Goal: Transaction & Acquisition: Purchase product/service

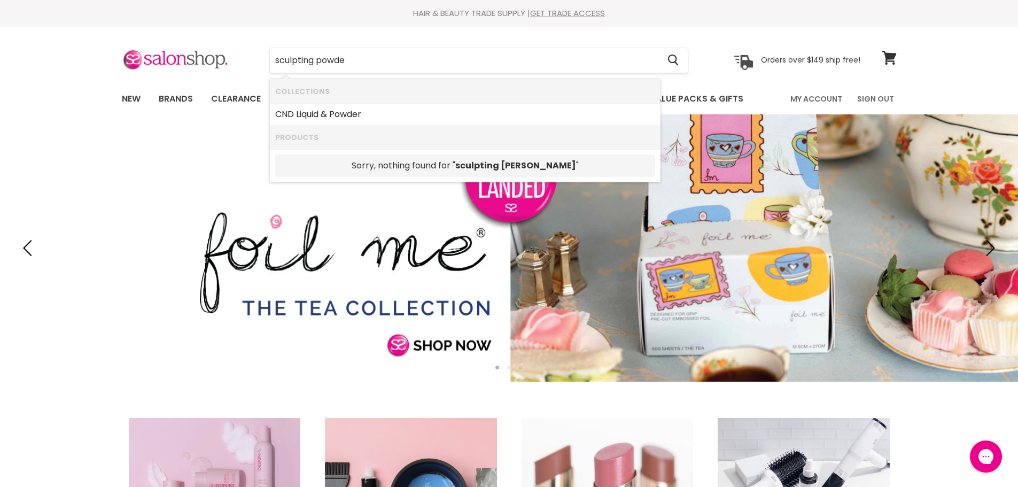
type input "sculpting powder"
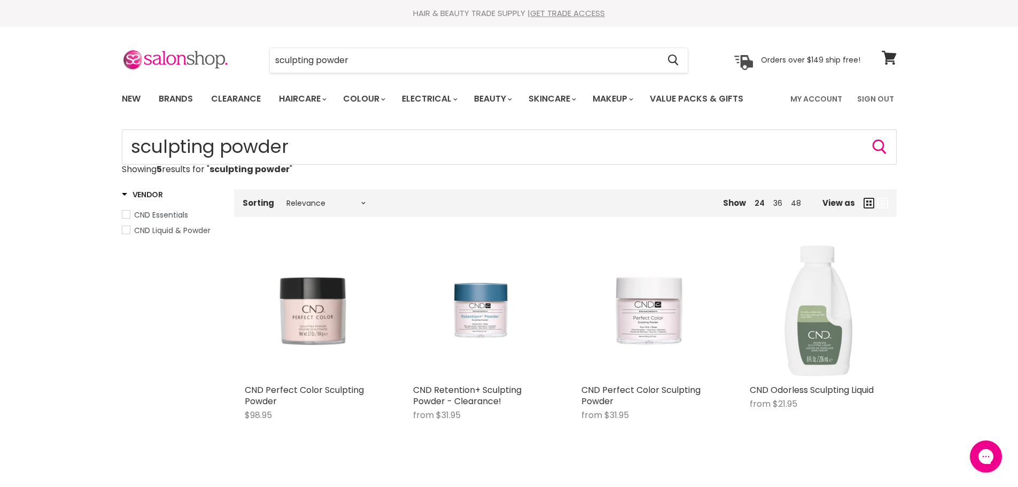
click at [326, 325] on img "Main content" at bounding box center [313, 311] width 136 height 136
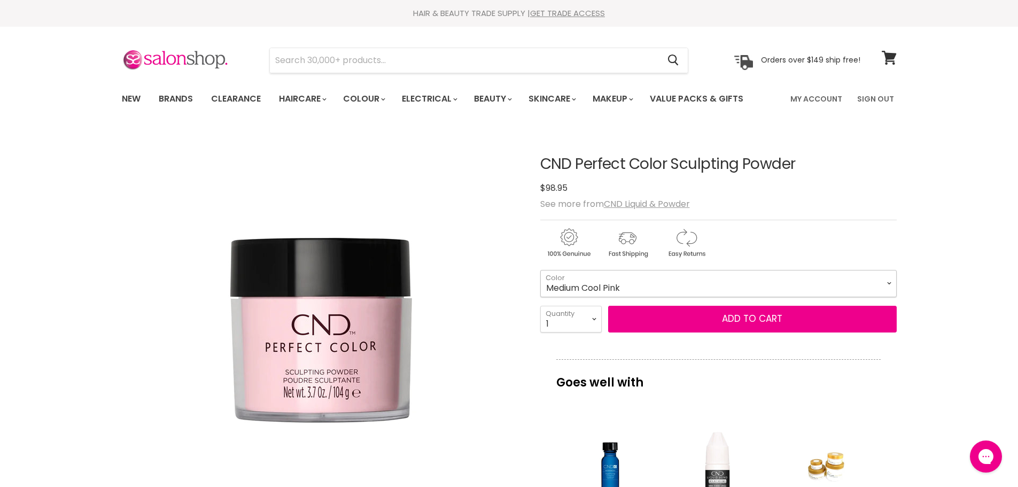
click at [888, 280] on select "Medium Cool Pink Natural Buff Soft Warm Beige Cool Mocha Warm Medium Brown Ligh…" at bounding box center [718, 283] width 356 height 27
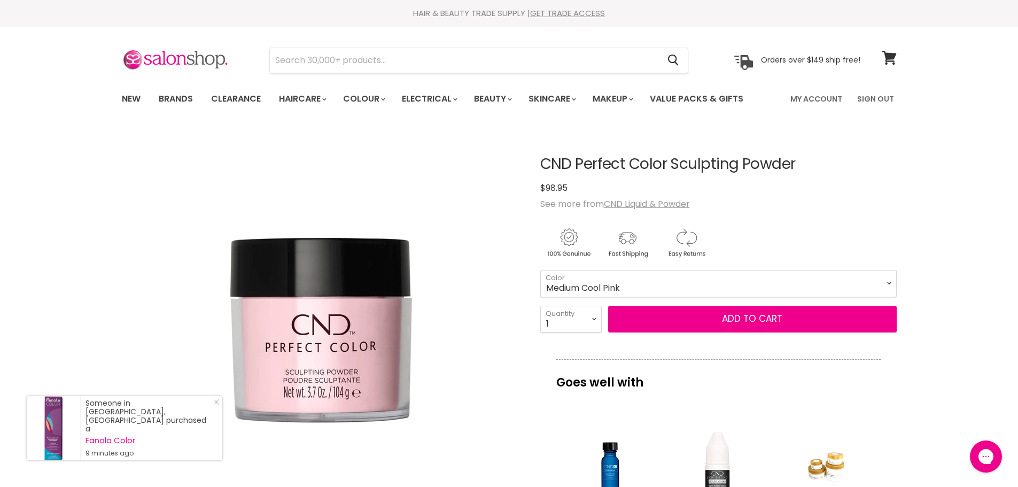
click at [470, 332] on img "CND Perfect Color Sculpting Powder image. Click or Scroll to Zoom." at bounding box center [321, 329] width 374 height 374
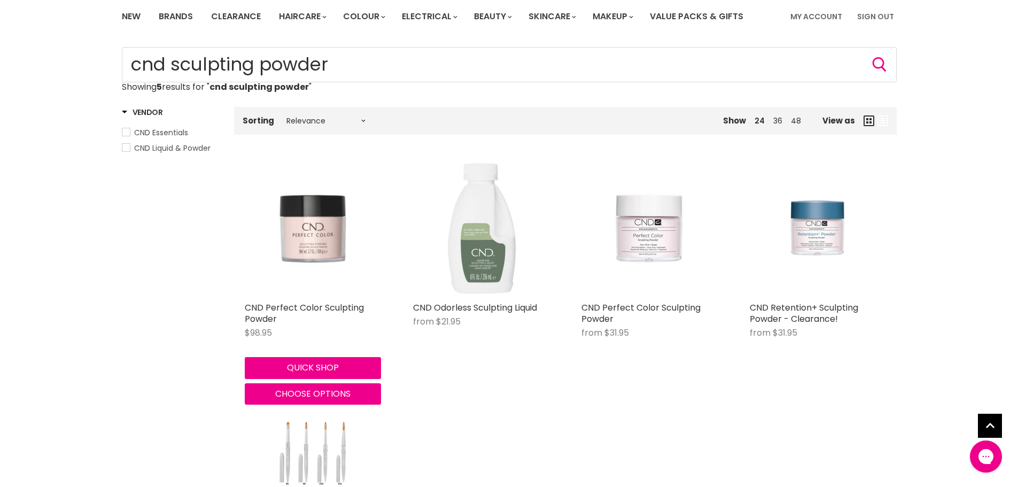
scroll to position [107, 0]
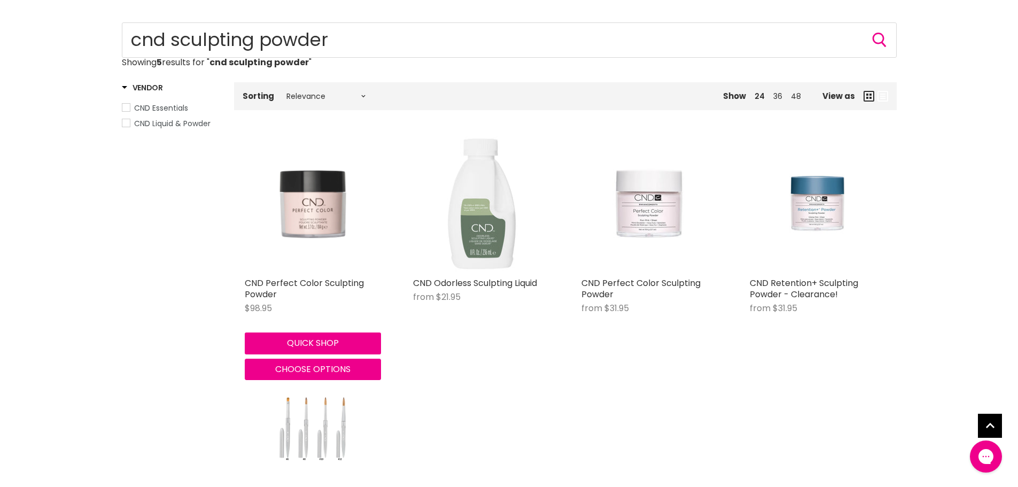
click at [312, 212] on img "Main content" at bounding box center [313, 204] width 136 height 136
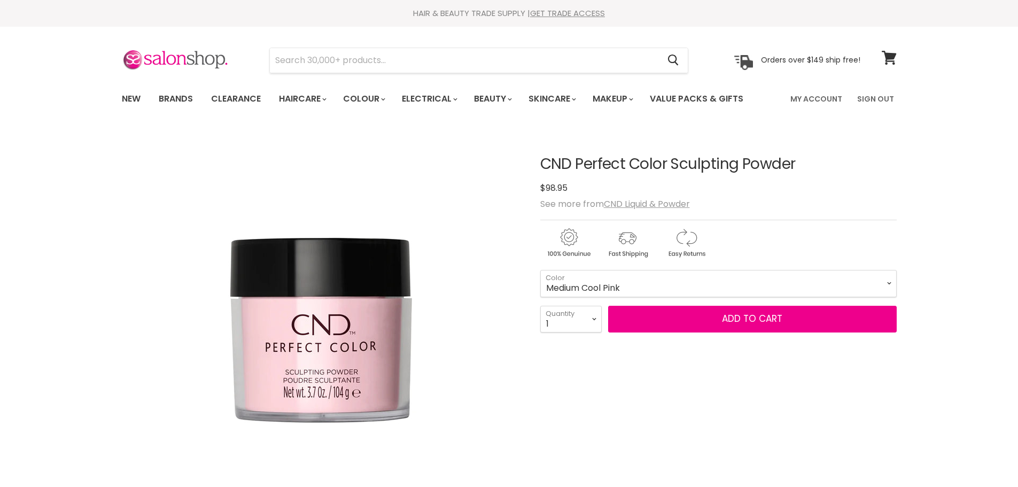
click at [641, 283] on select "Medium Cool Pink Natural Buff Soft Warm Beige Cool Mocha Warm Medium Brown Ligh…" at bounding box center [718, 283] width 356 height 27
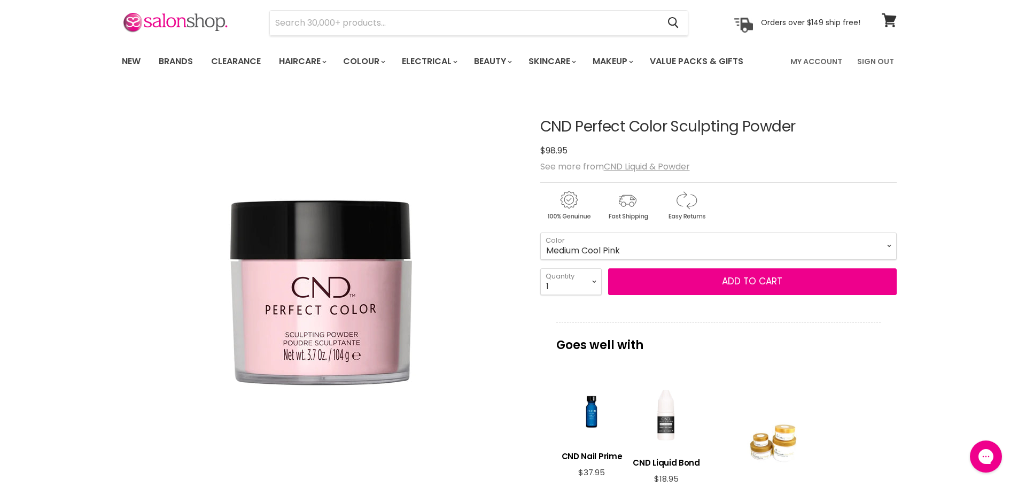
scroll to position [53, 0]
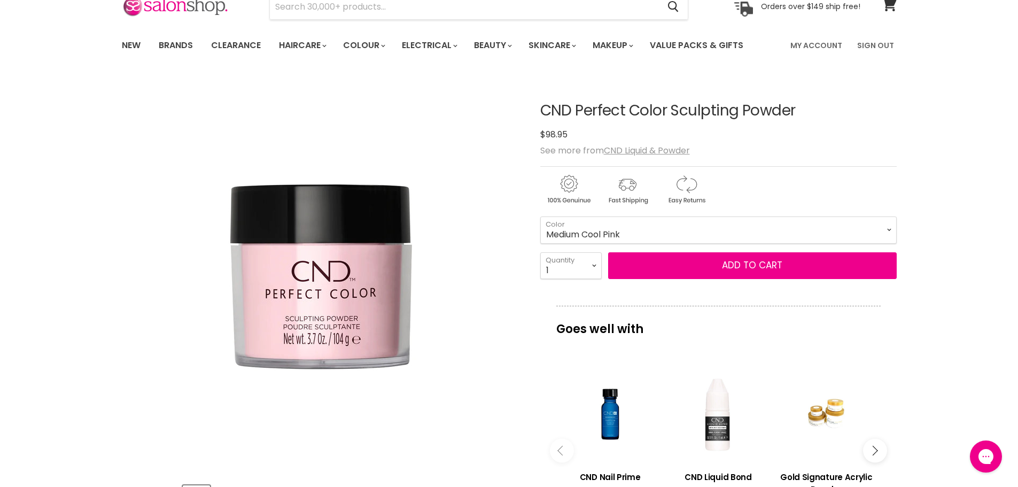
click at [712, 226] on select "Medium Cool Pink Natural Buff Soft Warm Beige Cool Mocha Warm Medium Brown Ligh…" at bounding box center [718, 229] width 356 height 27
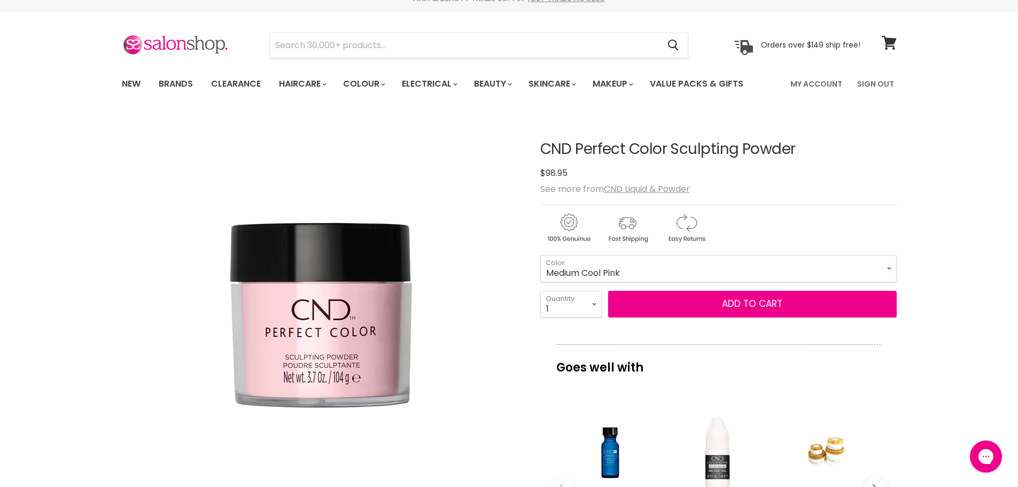
scroll to position [0, 0]
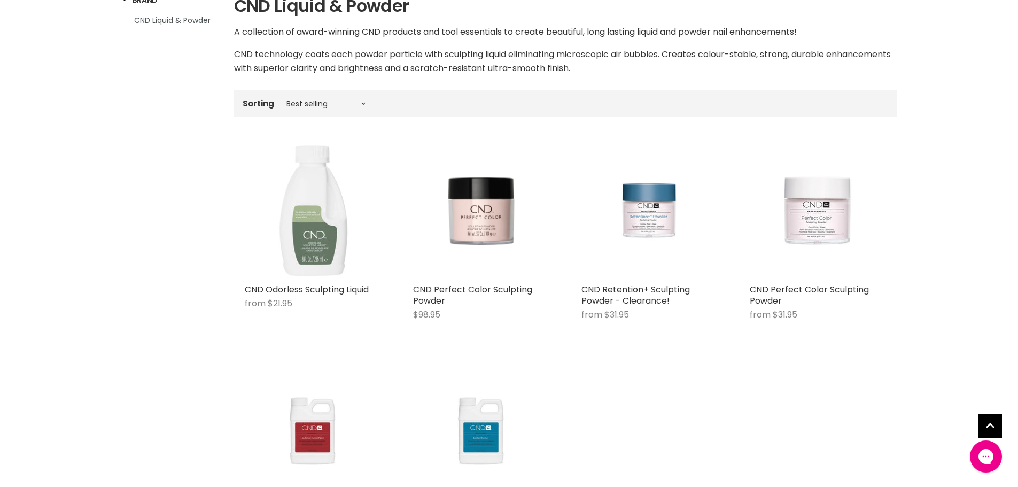
scroll to position [267, 0]
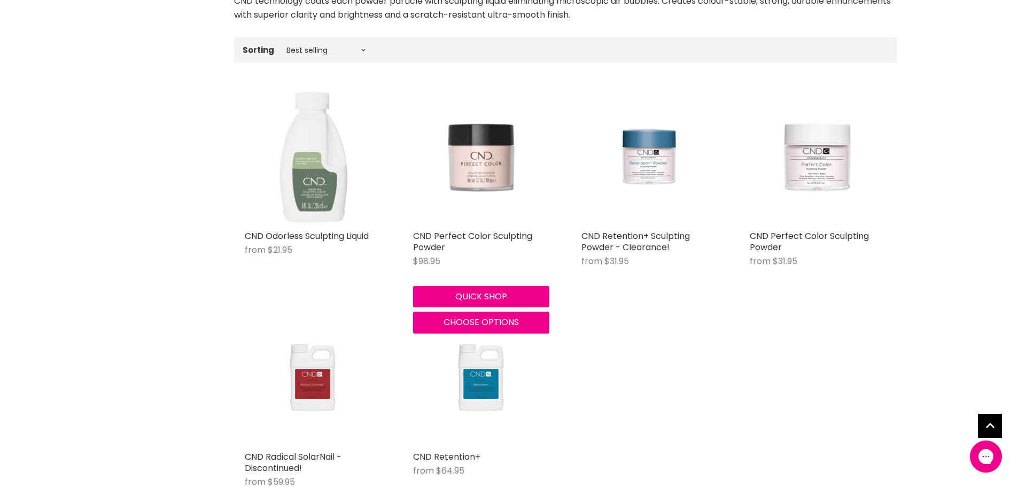
click at [490, 217] on img "Main content" at bounding box center [481, 157] width 136 height 136
